Goal: Information Seeking & Learning: Understand process/instructions

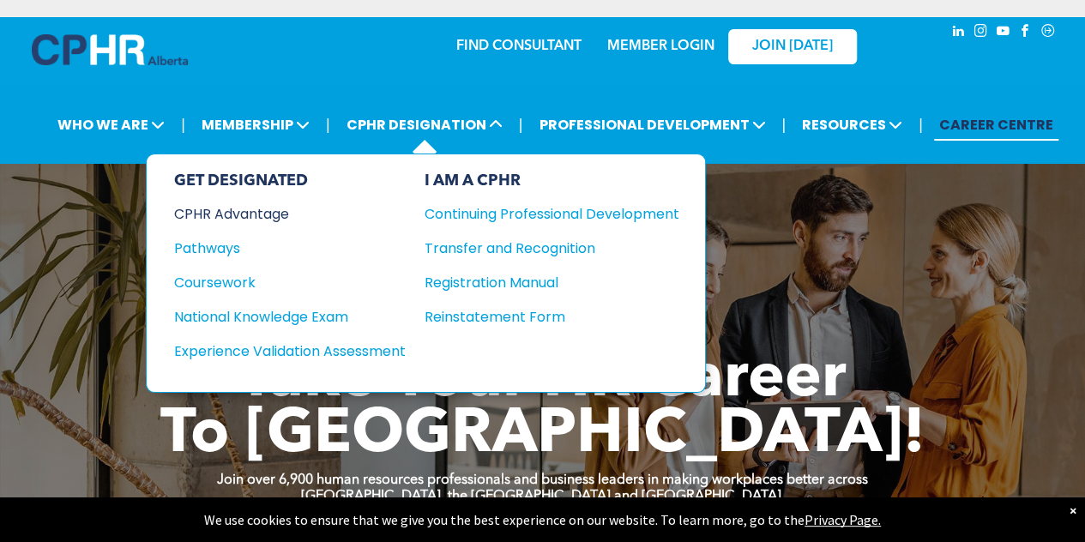
click at [260, 214] on div "CPHR Advantage" at bounding box center [278, 213] width 208 height 21
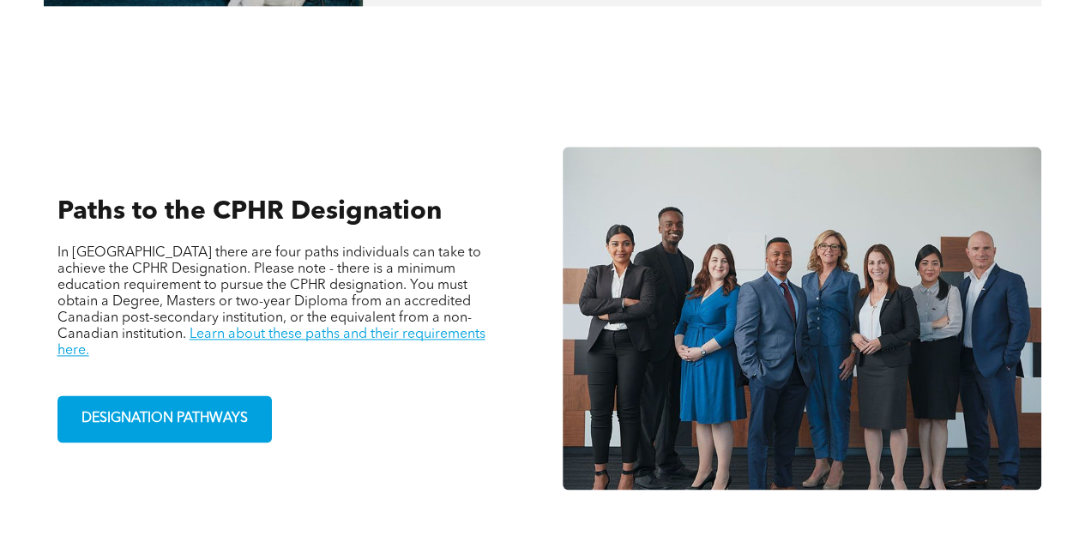
scroll to position [1050, 0]
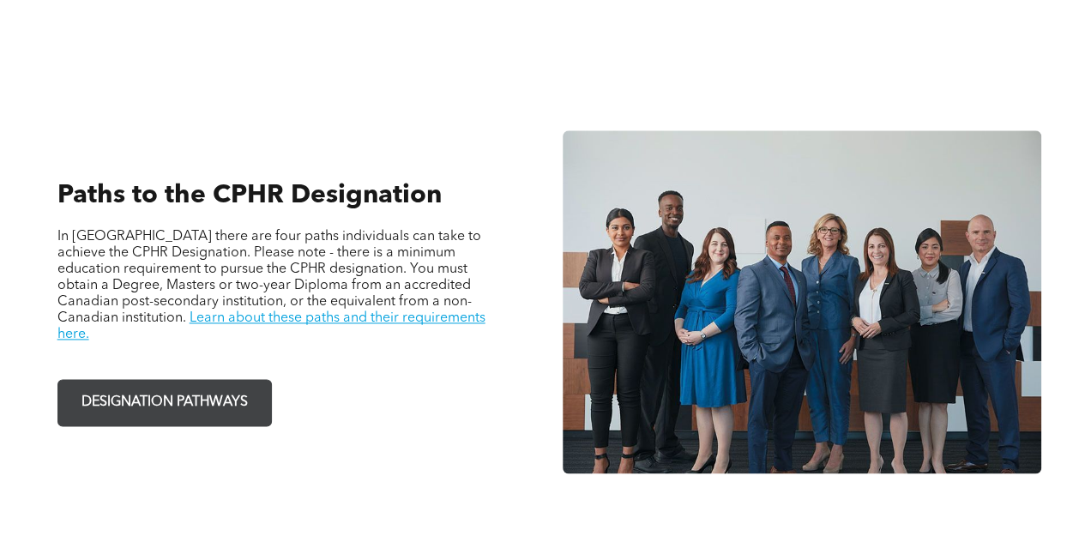
click at [207, 388] on span "DESIGNATION PATHWAYS" at bounding box center [164, 402] width 178 height 33
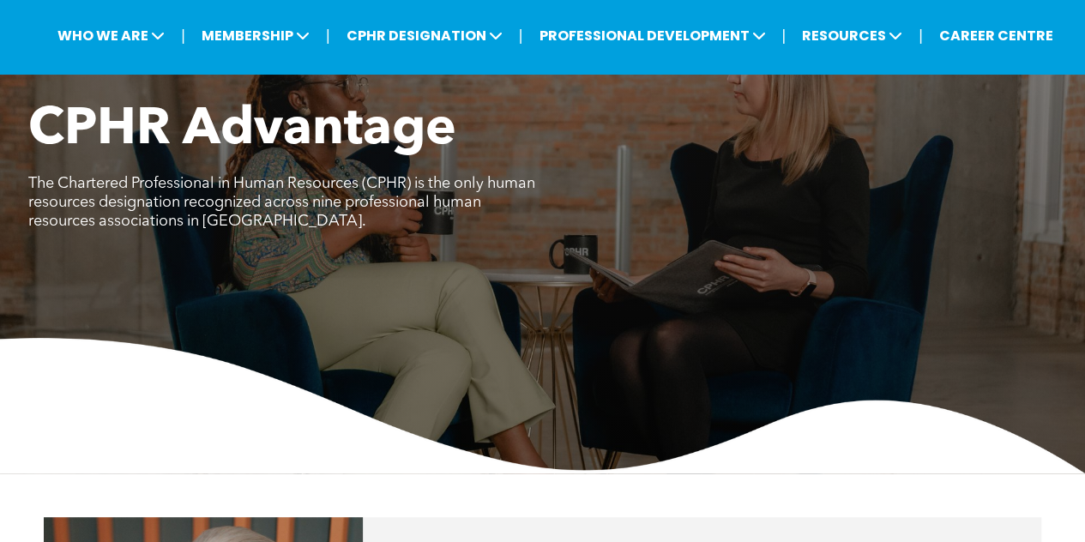
scroll to position [0, 0]
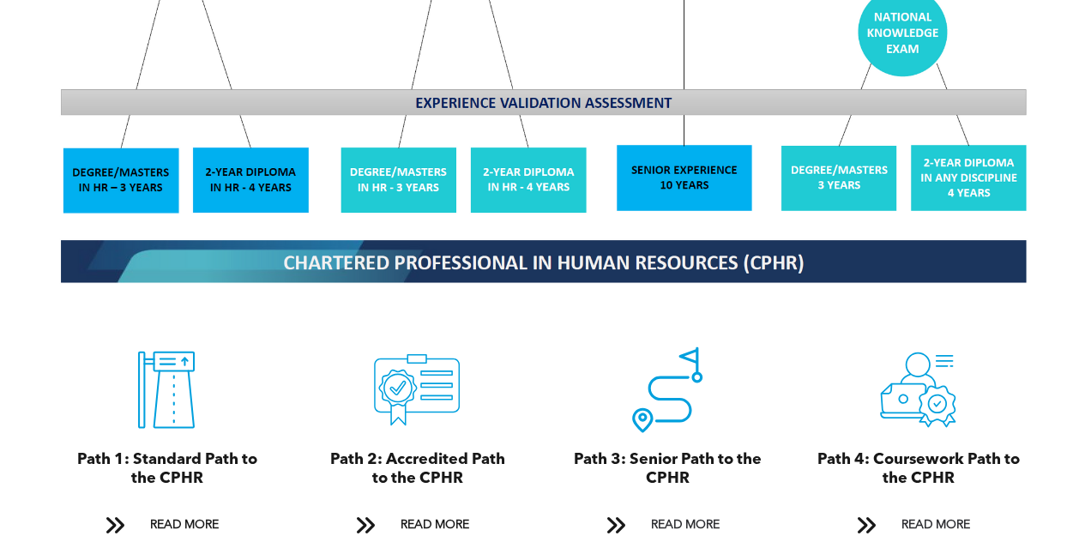
scroll to position [2234, 0]
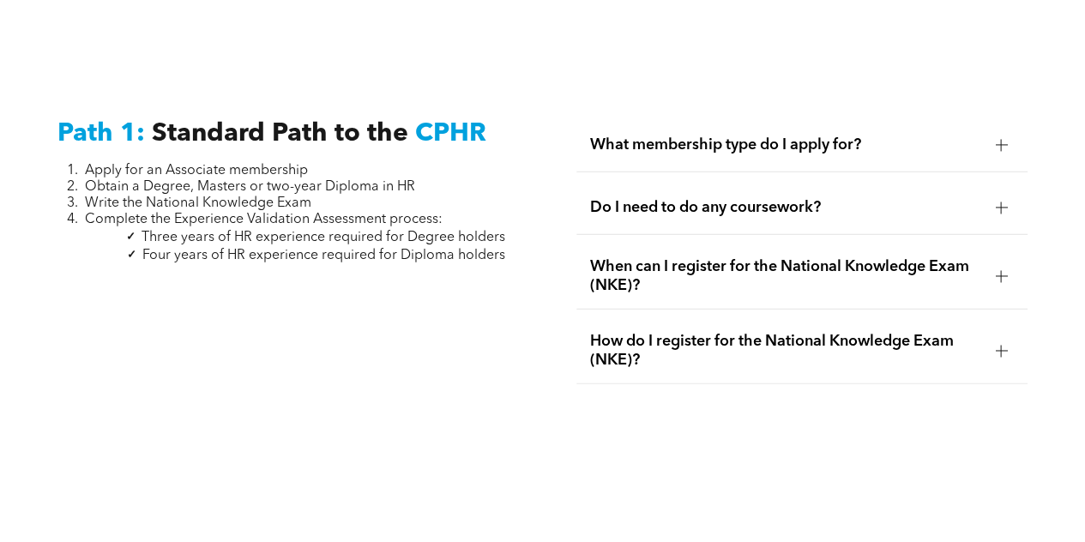
click at [701, 206] on div "Do I need to do any coursework?" at bounding box center [802, 208] width 452 height 54
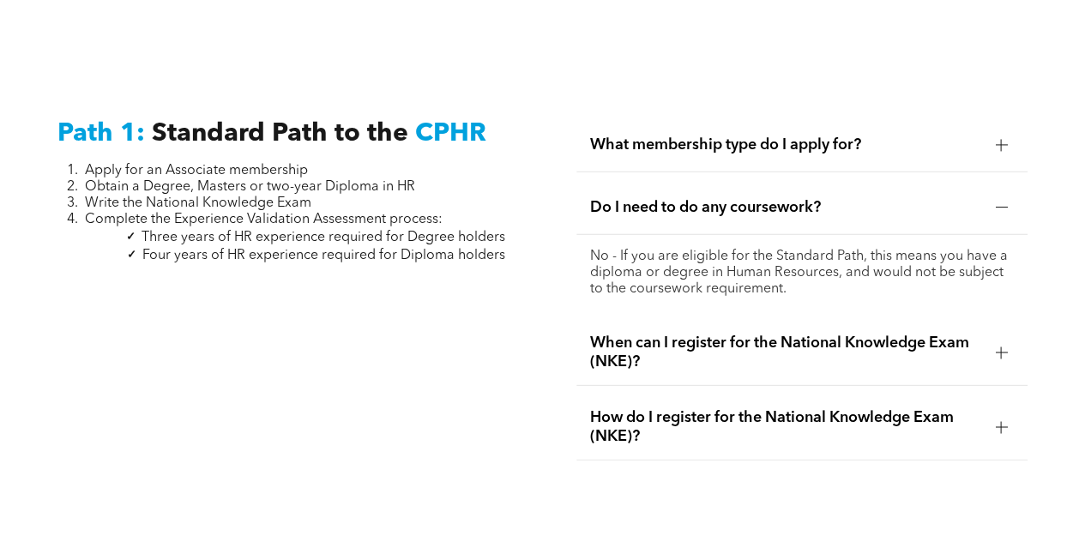
click at [671, 346] on span "When can I register for the National Knowledge Exam (NKE)?" at bounding box center [786, 353] width 392 height 38
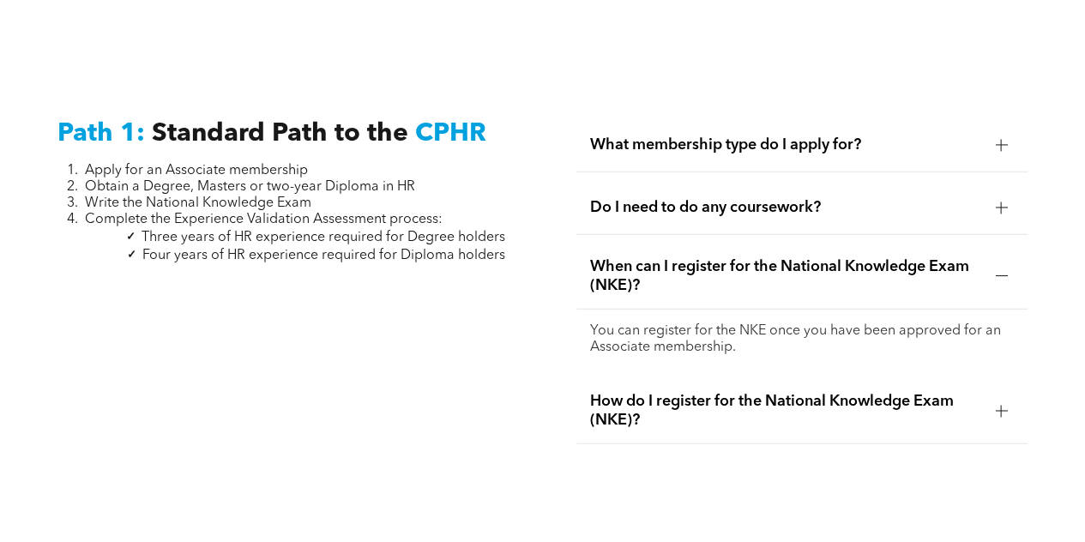
click at [665, 400] on span "How do I register for the National Knowledge Exam (NKE)?" at bounding box center [786, 411] width 392 height 38
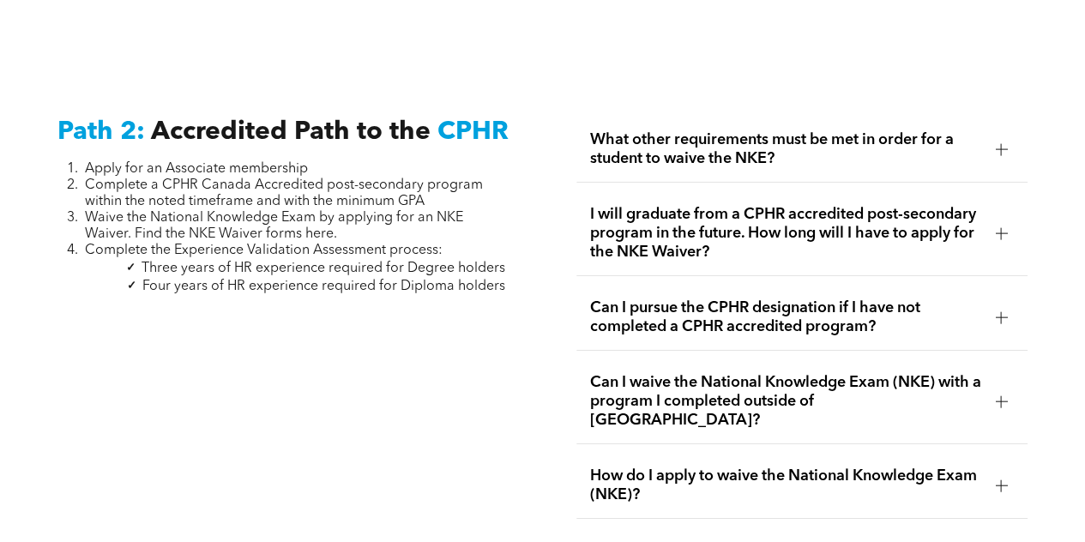
scroll to position [2770, 0]
click at [731, 148] on span "What other requirements must be met in order for a student to waive the NKE?" at bounding box center [786, 148] width 392 height 38
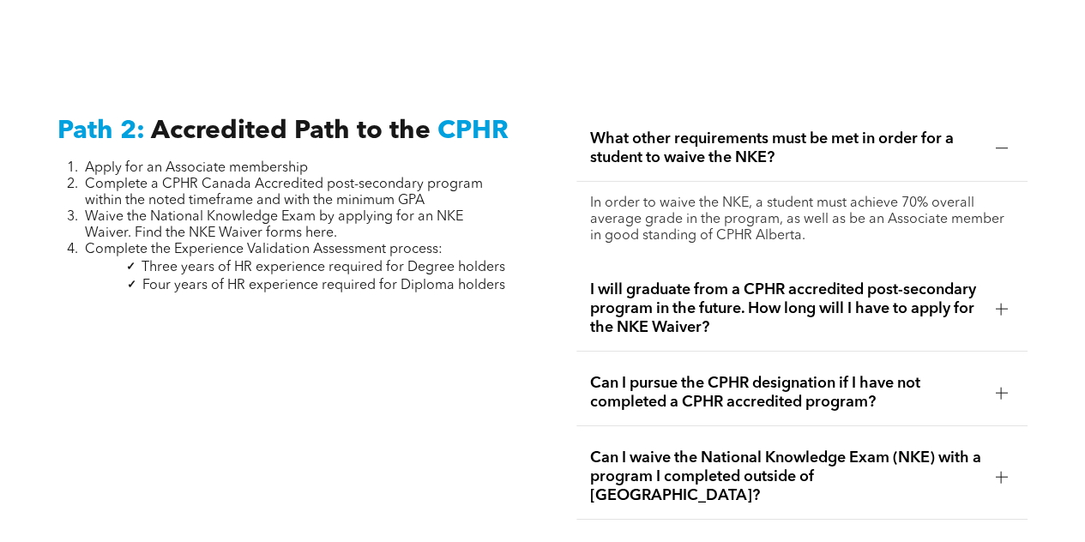
click at [717, 299] on span "I will graduate from a CPHR accredited post-secondary program in the future. Ho…" at bounding box center [786, 308] width 392 height 57
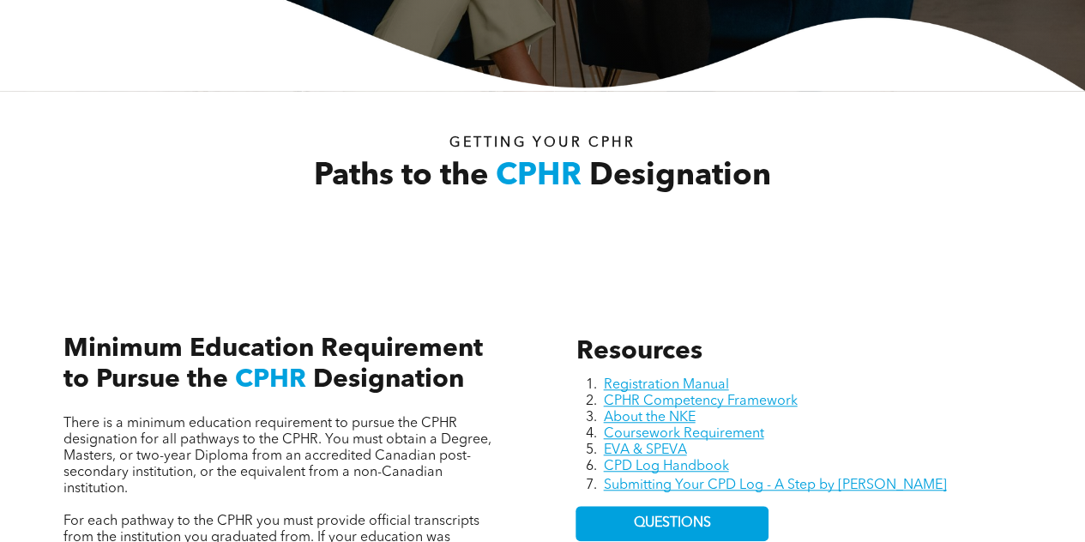
scroll to position [0, 0]
